Goal: Find specific page/section: Find specific page/section

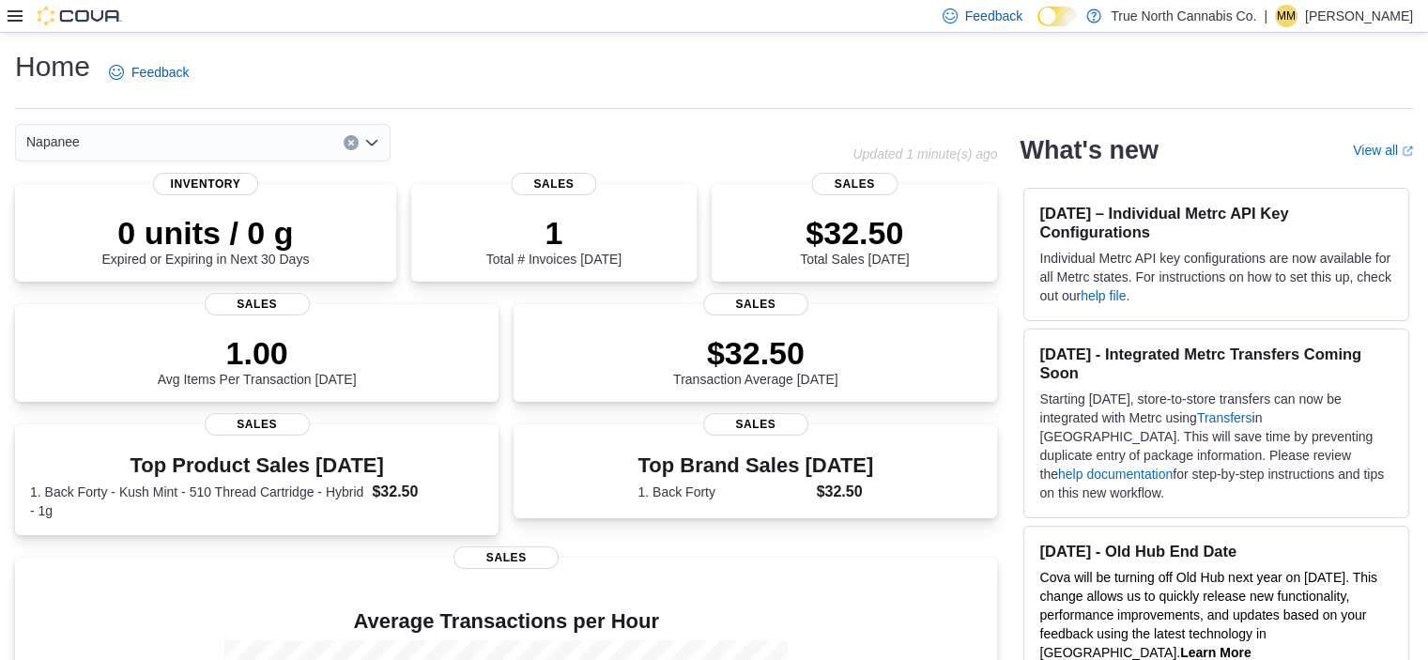
click at [357, 142] on button "Clear input" at bounding box center [351, 142] width 15 height 15
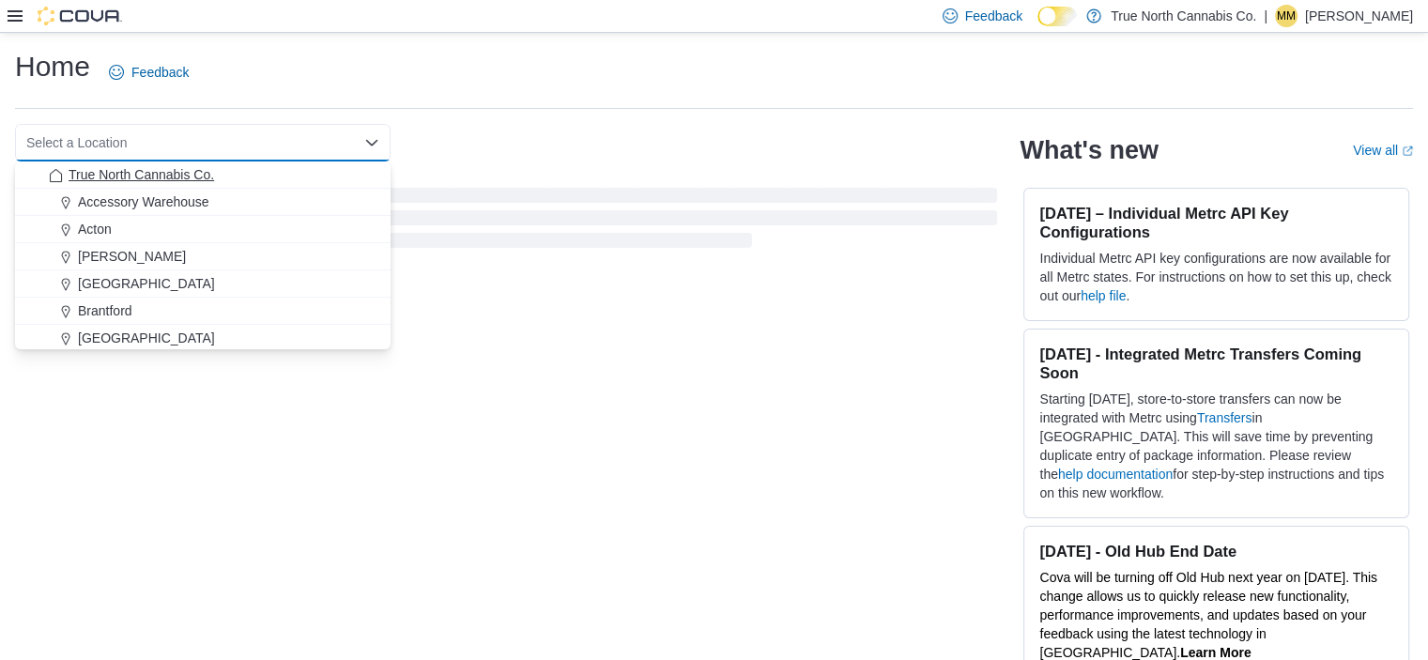
click at [237, 172] on div "True North Cannabis Co." at bounding box center [214, 174] width 330 height 19
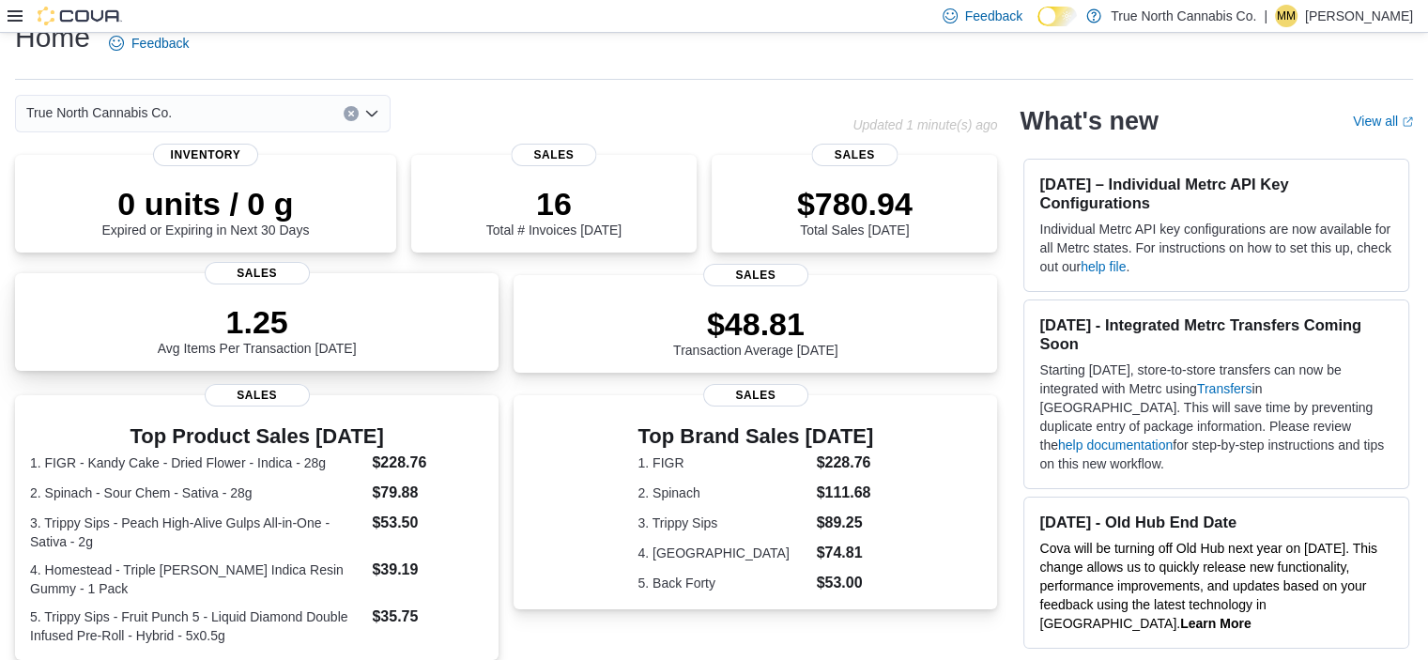
scroll to position [28, 0]
